Goal: Information Seeking & Learning: Learn about a topic

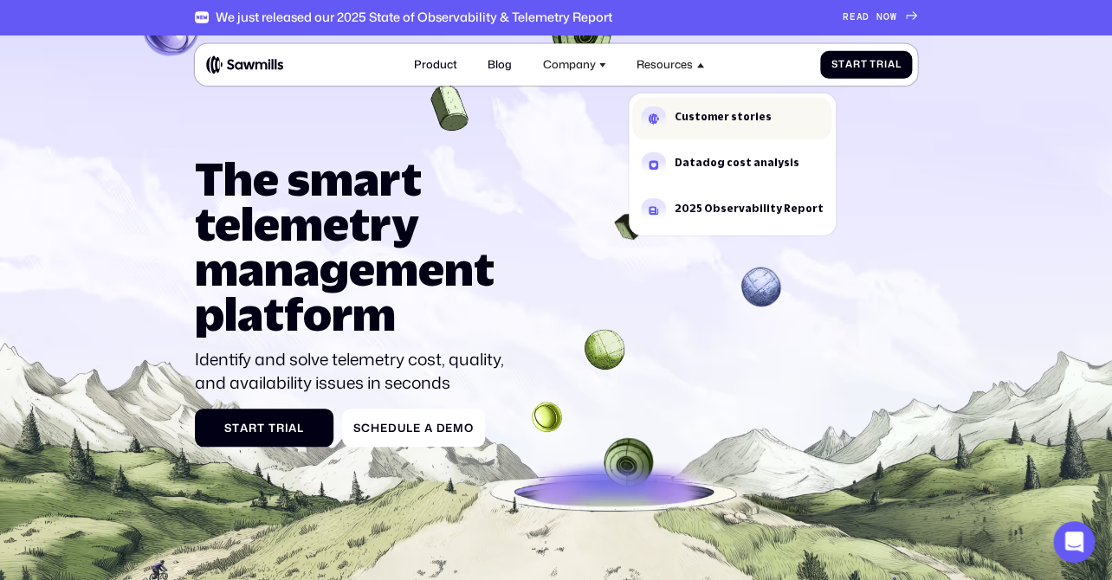
click at [666, 111] on link "Customer stories" at bounding box center [731, 119] width 199 height 42
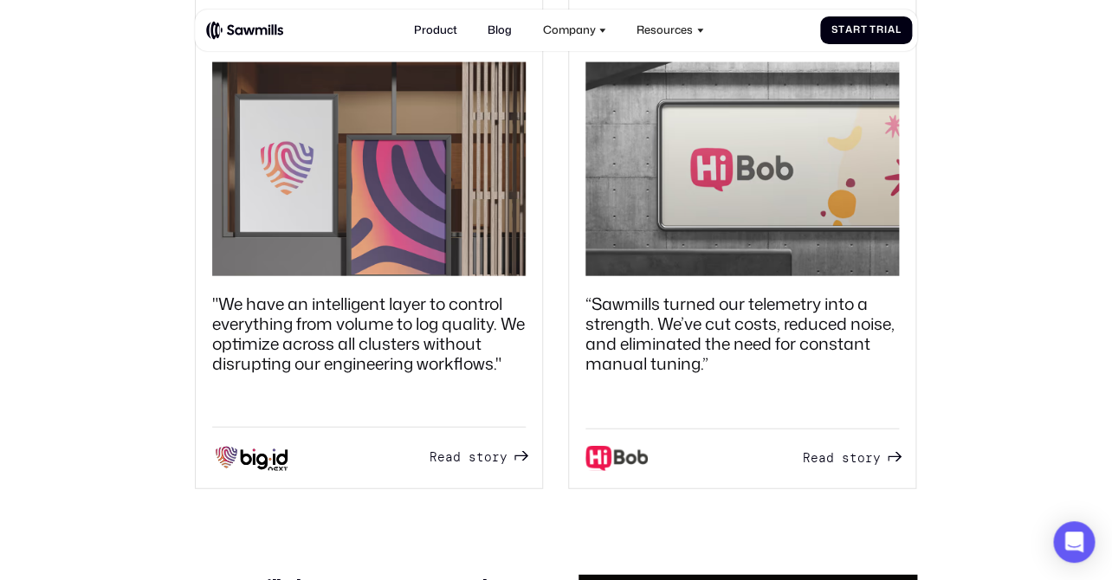
scroll to position [1224, 0]
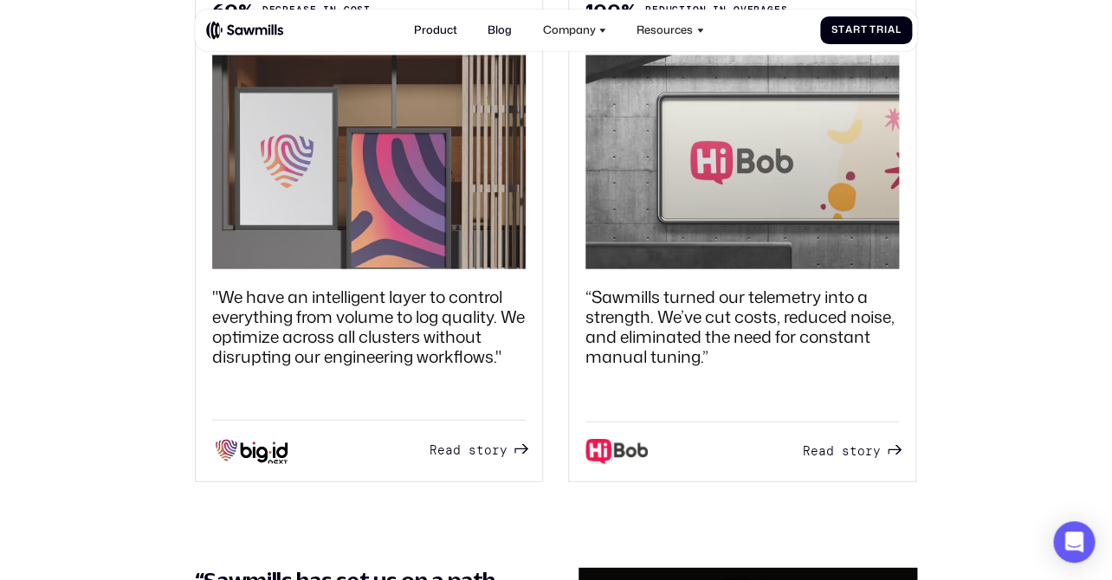
click at [460, 454] on span "d" at bounding box center [457, 451] width 8 height 15
